Goal: Transaction & Acquisition: Purchase product/service

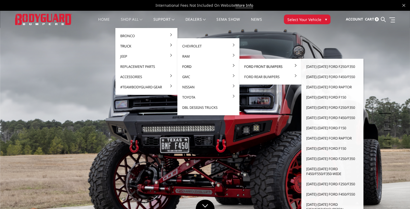
click at [249, 65] on link "Ford Front Bumpers" at bounding box center [270, 66] width 58 height 10
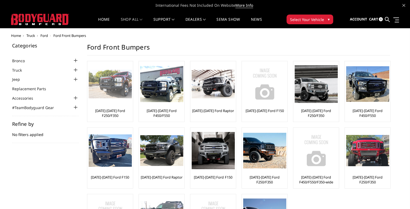
click at [111, 89] on img at bounding box center [110, 84] width 43 height 29
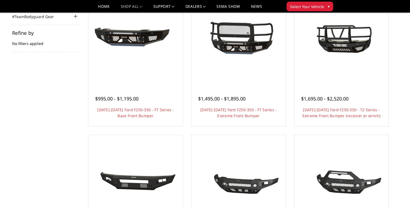
scroll to position [54, 0]
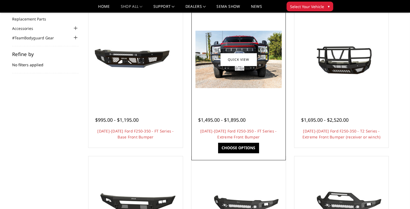
click at [249, 108] on div "$1,495.00 - $1,895.00 2023-2026 Ford F250-350 - FT Series - Extreme Front Bumpe…" at bounding box center [239, 125] width 92 height 41
click at [236, 148] on link "Choose Options" at bounding box center [238, 148] width 41 height 10
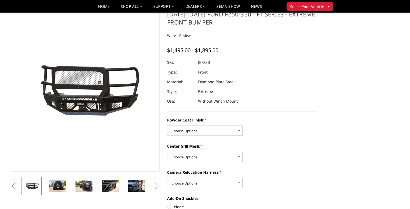
scroll to position [27, 0]
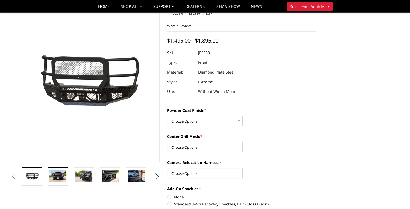
click at [60, 180] on img at bounding box center [57, 176] width 17 height 11
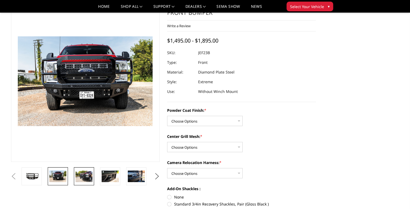
click at [80, 176] on img at bounding box center [83, 176] width 17 height 11
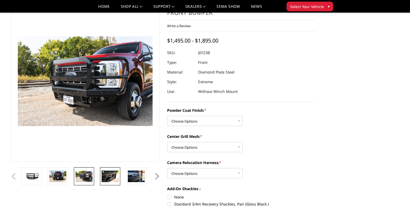
click at [110, 174] on img at bounding box center [110, 176] width 17 height 11
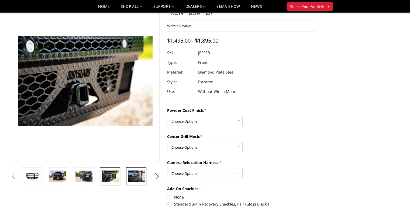
click at [138, 171] on img at bounding box center [136, 176] width 17 height 11
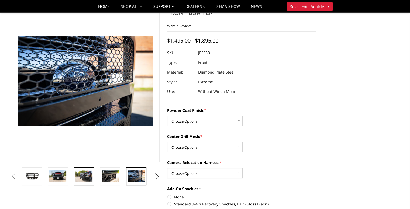
click at [88, 176] on img at bounding box center [83, 176] width 17 height 11
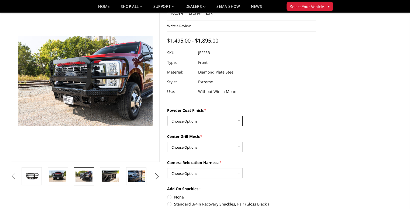
click at [239, 120] on select "Choose Options Bare Metal Gloss Black Powder Coat Textured Black Powder Coat" at bounding box center [204, 121] width 75 height 10
select select "3265"
click at [167, 116] on select "Choose Options Bare Metal Gloss Black Powder Coat Textured Black Powder Coat" at bounding box center [204, 121] width 75 height 10
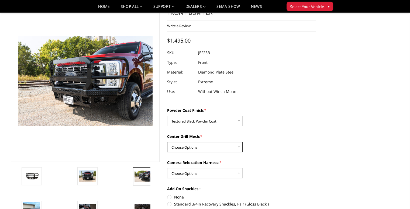
click at [239, 146] on select "Choose Options WITH Expanded Metal in Center Grill WITHOUT Expanded Metal in Ce…" at bounding box center [204, 147] width 75 height 10
select select "3266"
click at [167, 142] on select "Choose Options WITH Expanded Metal in Center Grill WITHOUT Expanded Metal in Ce…" at bounding box center [204, 147] width 75 height 10
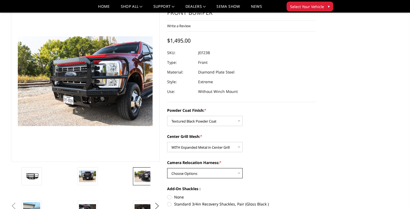
click at [240, 173] on select "Choose Options WITH Camera Relocation Harness WITHOUT Camera Relocation Harness" at bounding box center [204, 173] width 75 height 10
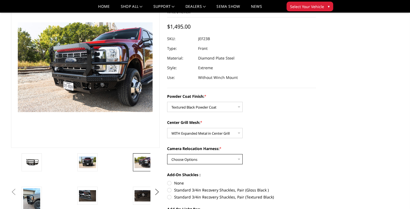
scroll to position [54, 0]
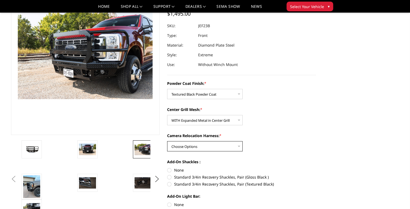
click at [238, 145] on select "Choose Options WITH Camera Relocation Harness WITHOUT Camera Relocation Harness" at bounding box center [204, 146] width 75 height 10
select select "3269"
click at [167, 141] on select "Choose Options WITH Camera Relocation Harness WITHOUT Camera Relocation Harness" at bounding box center [204, 146] width 75 height 10
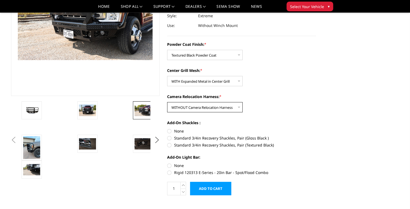
scroll to position [81, 0]
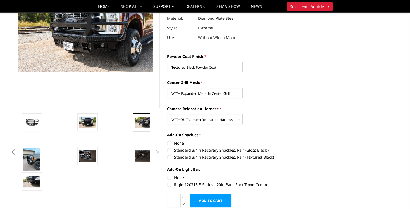
click at [169, 144] on label "None" at bounding box center [241, 143] width 149 height 6
click at [167, 141] on input "None" at bounding box center [167, 140] width 0 height 0
radio input "true"
click at [168, 178] on label "None" at bounding box center [241, 178] width 149 height 6
click at [167, 175] on input "None" at bounding box center [167, 175] width 0 height 0
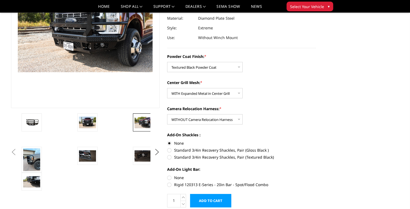
radio input "true"
click at [31, 179] on img at bounding box center [31, 181] width 17 height 11
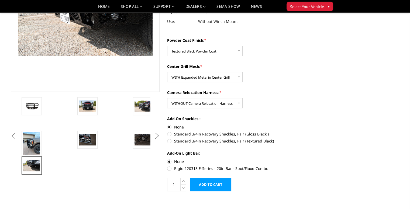
scroll to position [108, 0]
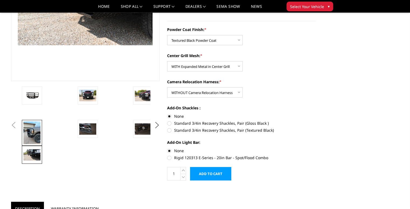
click at [27, 133] on img at bounding box center [31, 132] width 17 height 23
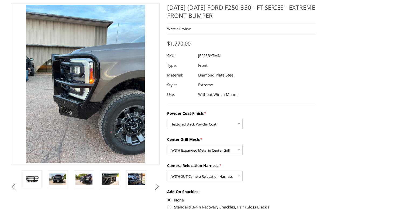
scroll to position [0, 0]
